Goal: Information Seeking & Learning: Learn about a topic

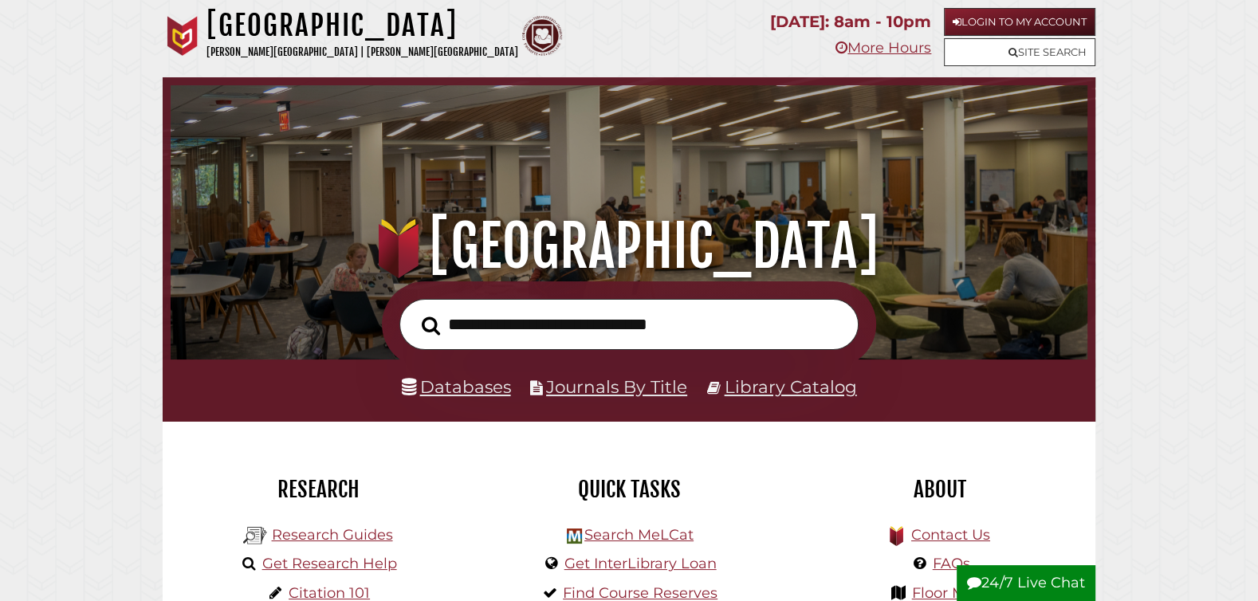
scroll to position [303, 909]
click at [464, 393] on link "Databases" at bounding box center [456, 386] width 109 height 21
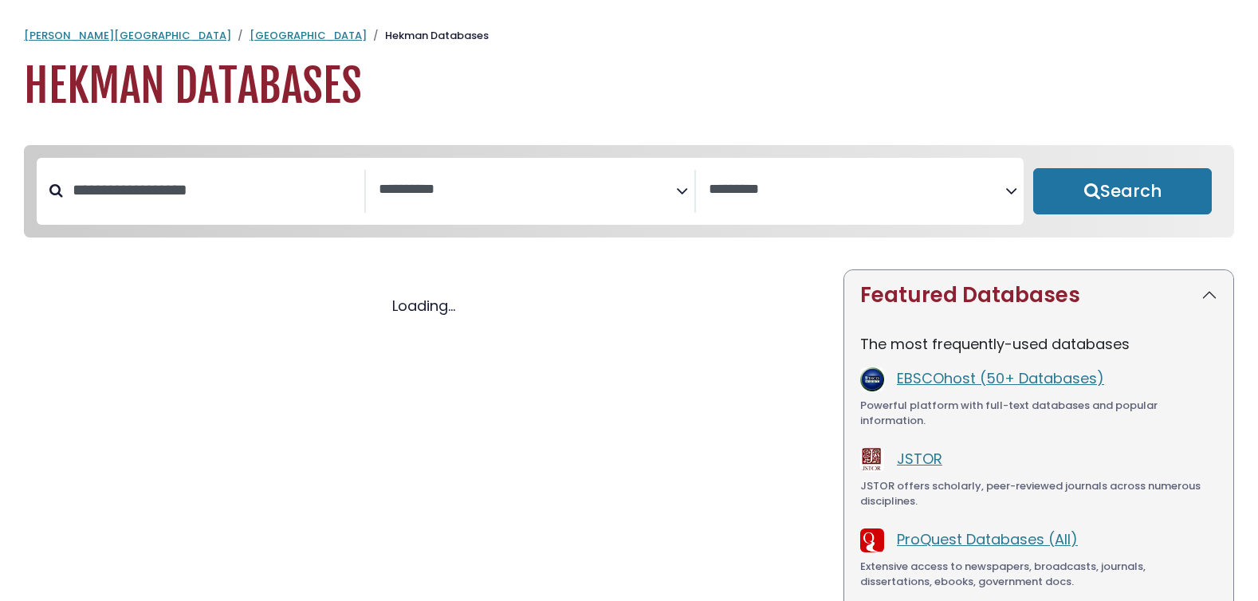
select select "Database Subject Filter"
select select "Database Vendors Filter"
select select "Database Subject Filter"
select select "Database Vendors Filter"
